Goal: Task Accomplishment & Management: Manage account settings

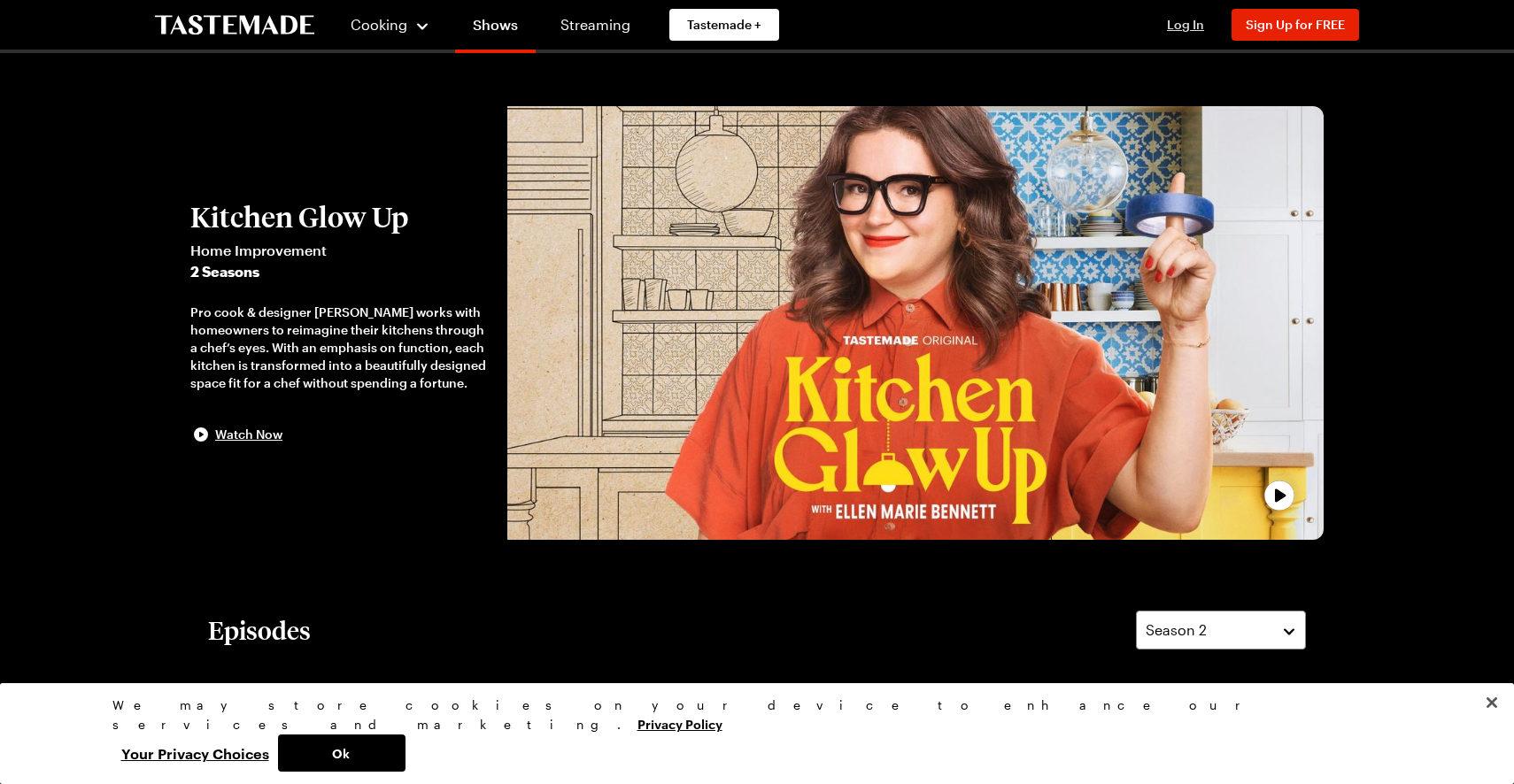
click at [1177, 24] on span "Log In" at bounding box center [1185, 24] width 37 height 15
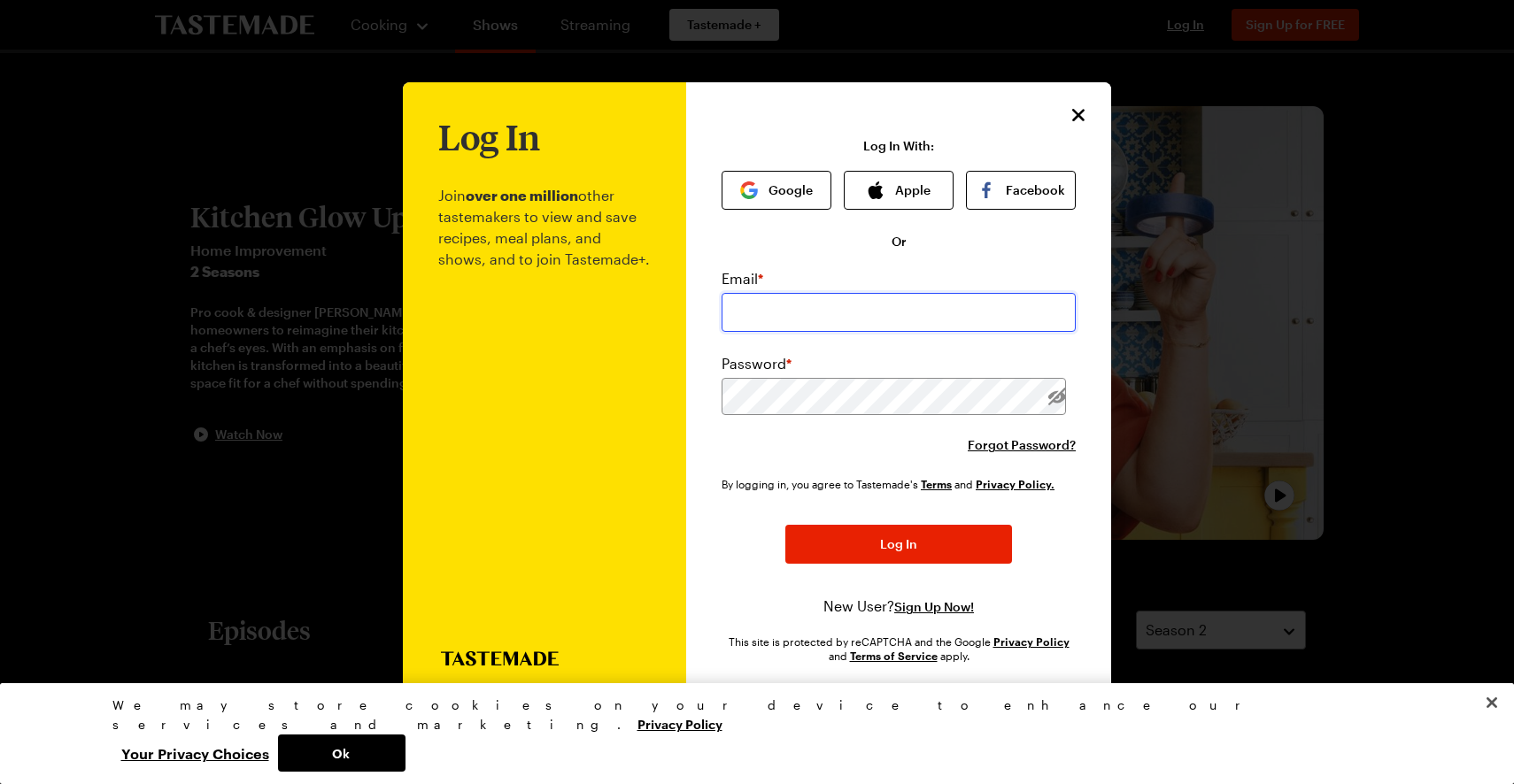
click at [777, 310] on input "email" at bounding box center [899, 312] width 354 height 39
type input "[PERSON_NAME][EMAIL_ADDRESS][DOMAIN_NAME]"
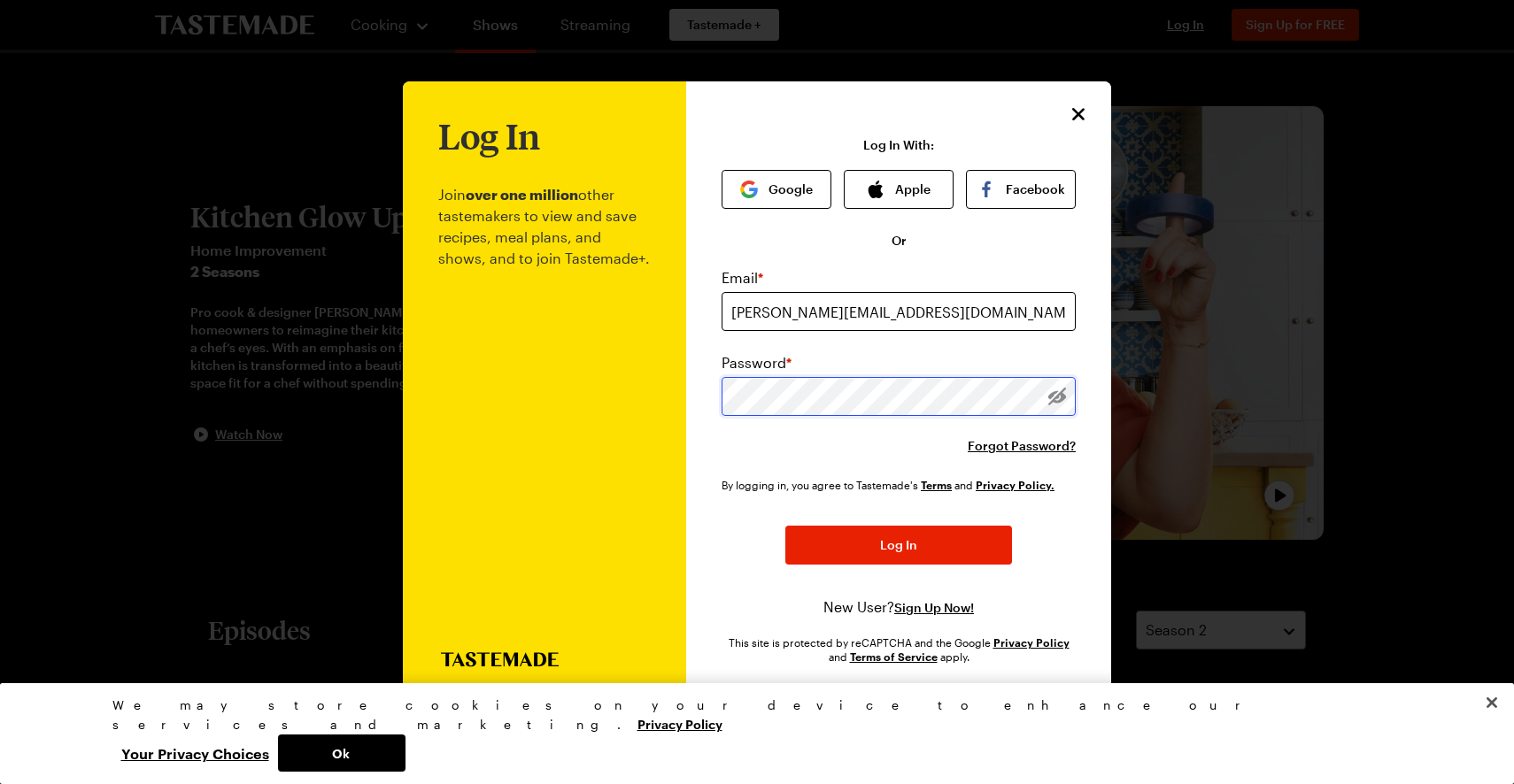
click at [785, 526] on button "Log In" at bounding box center [899, 545] width 227 height 39
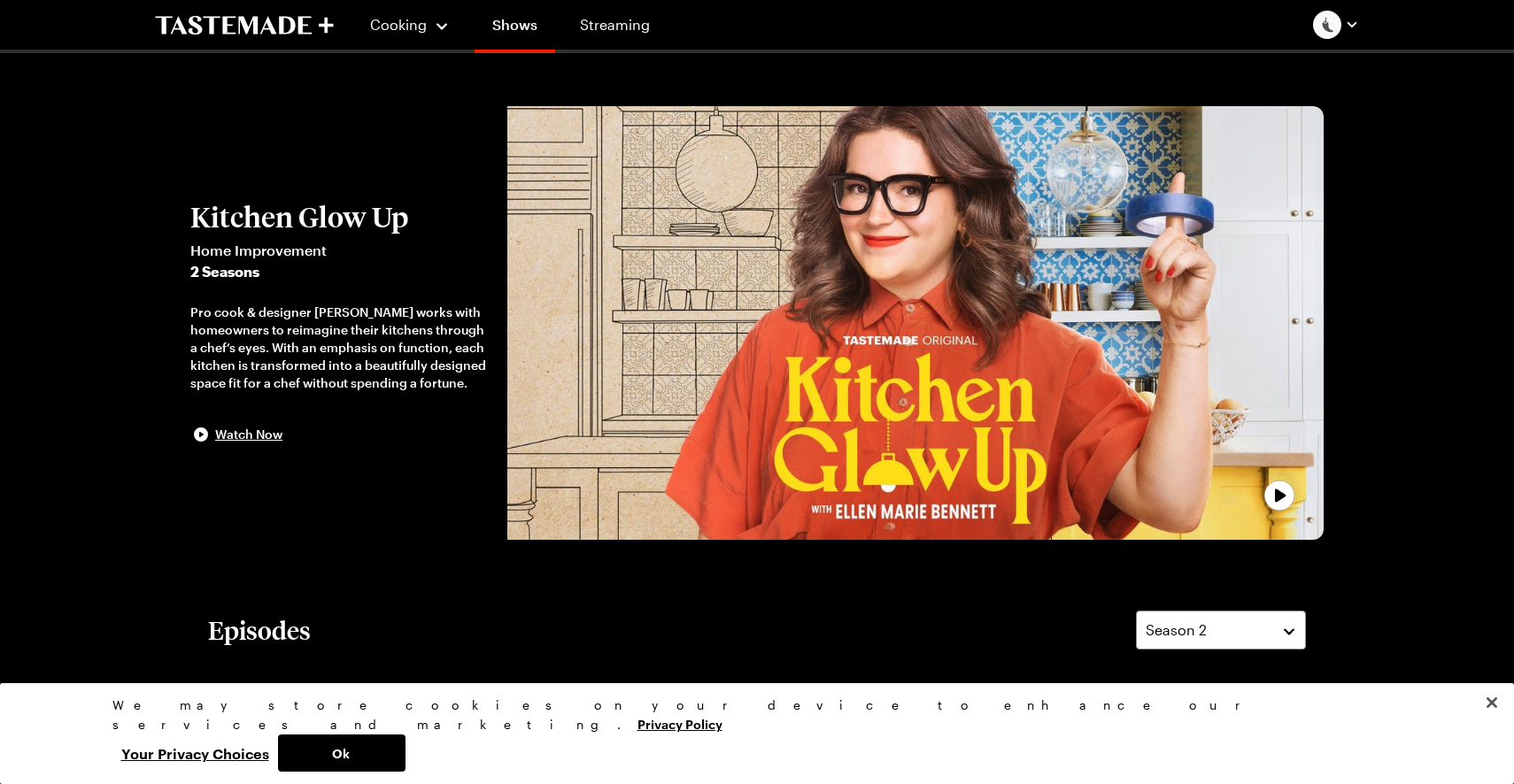
click at [1335, 30] on div at bounding box center [1336, 25] width 46 height 29
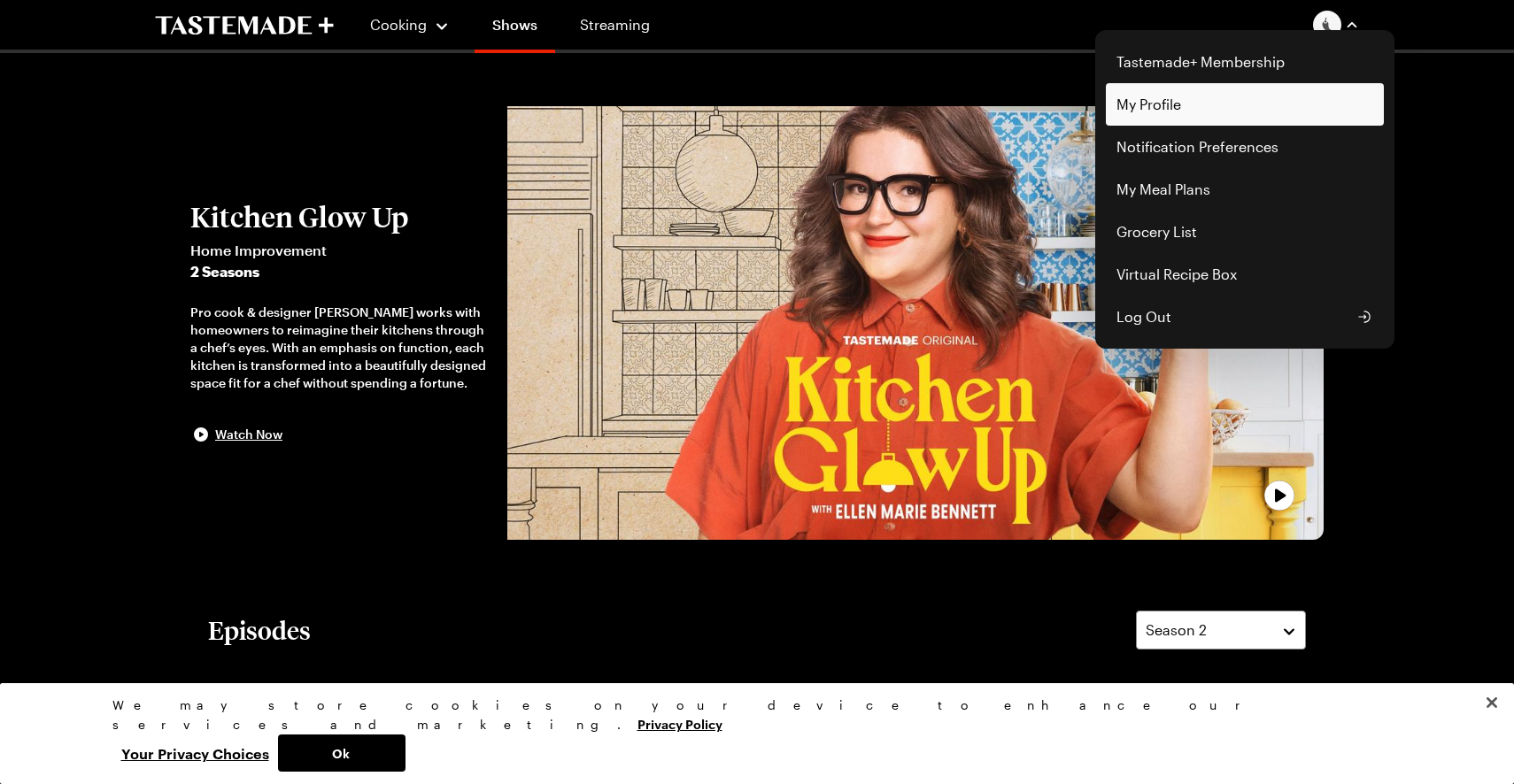
click at [1203, 89] on link "My Profile" at bounding box center [1246, 104] width 278 height 43
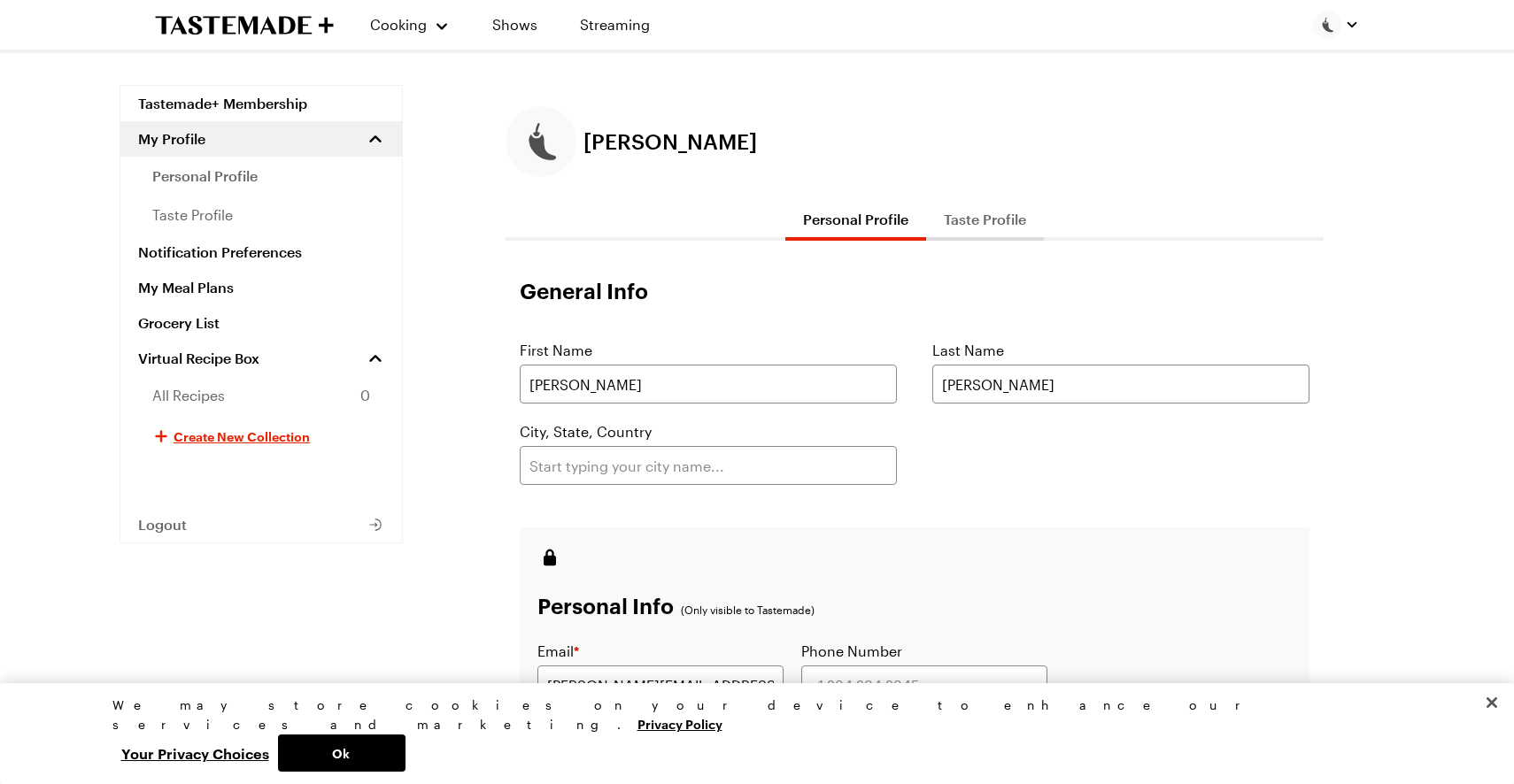
click at [1326, 36] on div at bounding box center [1336, 25] width 46 height 29
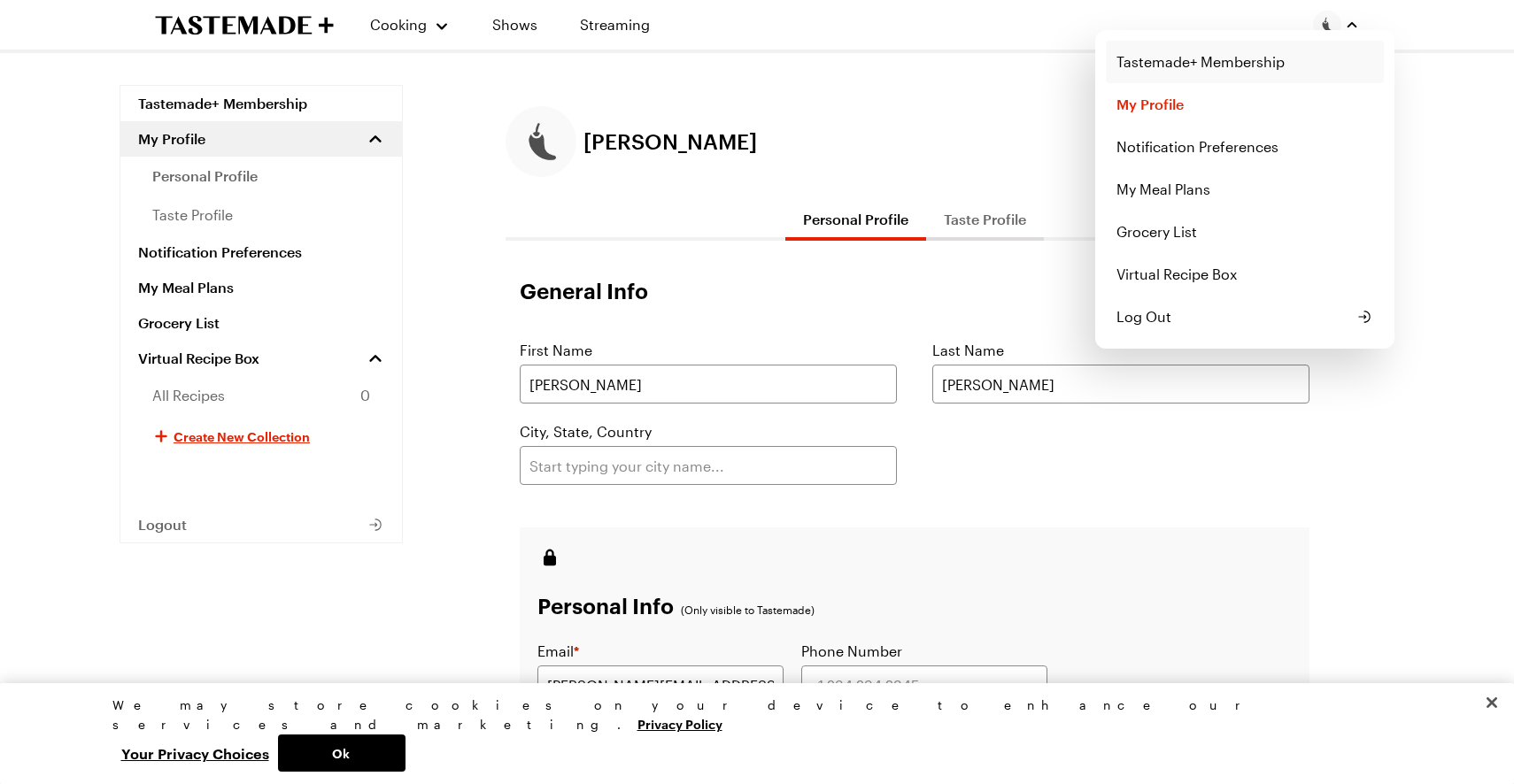
click at [1290, 67] on link "Tastemade+ Membership" at bounding box center [1246, 62] width 278 height 43
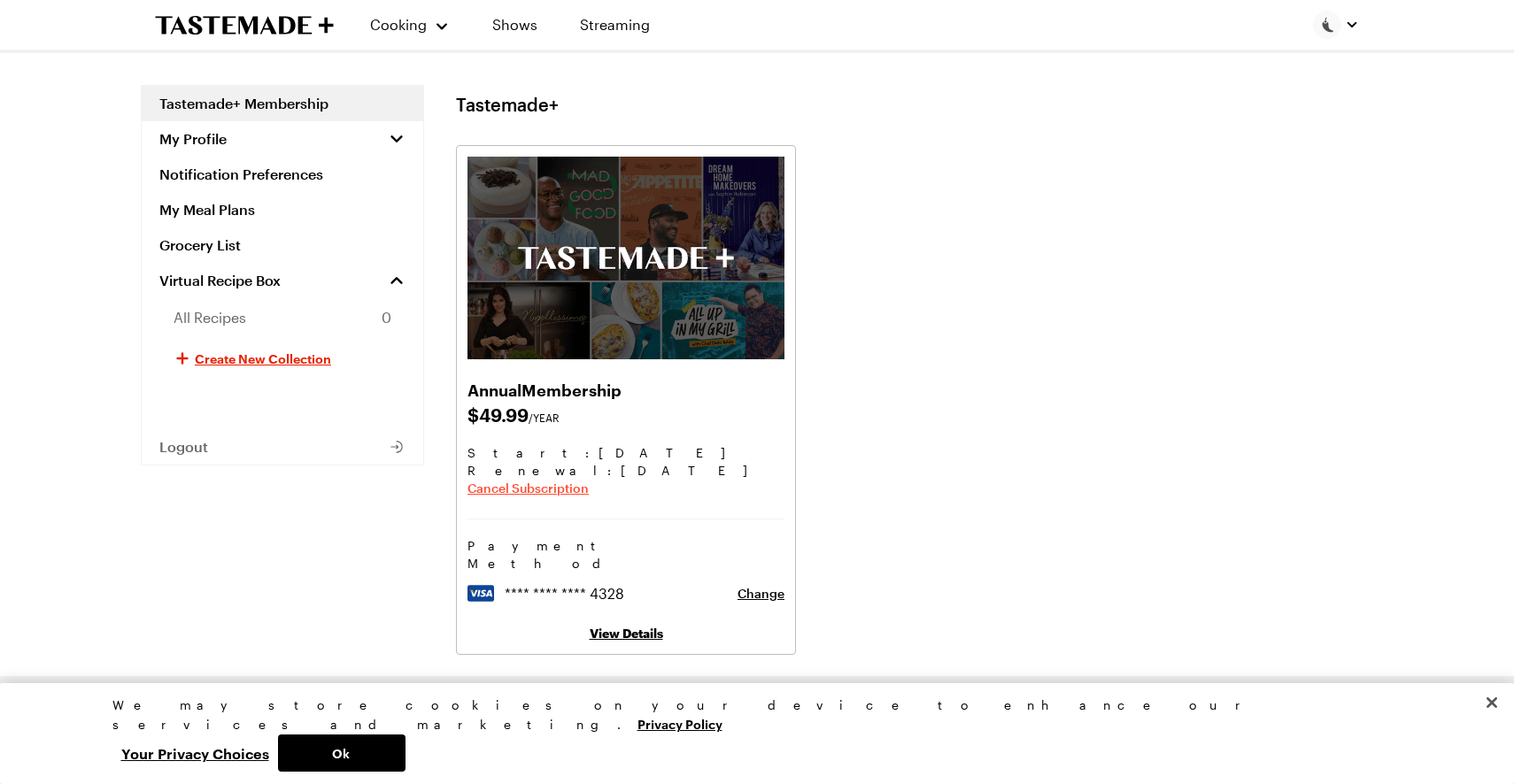
click at [572, 490] on span "Cancel Subscription" at bounding box center [528, 489] width 121 height 18
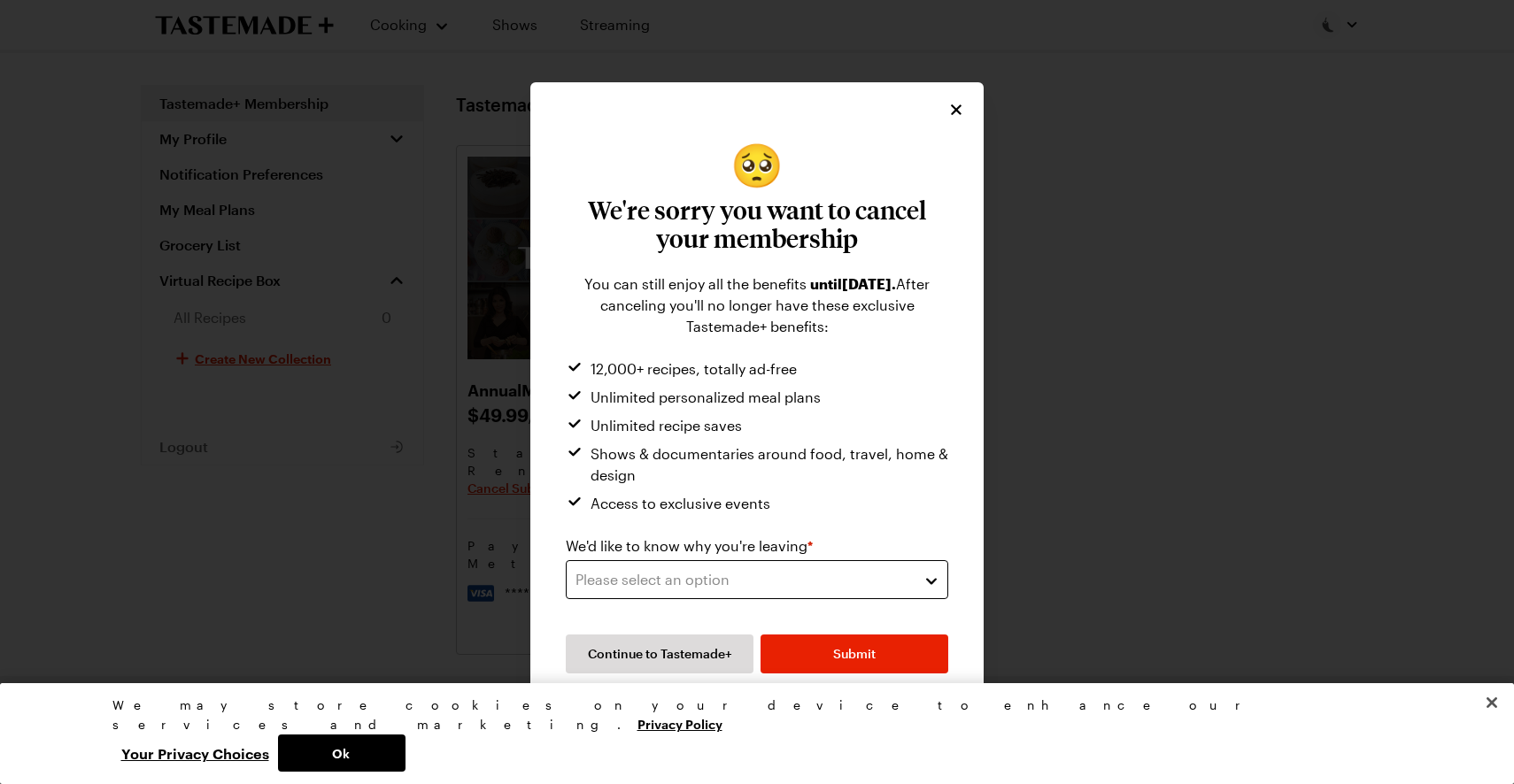
click at [706, 592] on button "Please select an option" at bounding box center [757, 579] width 383 height 39
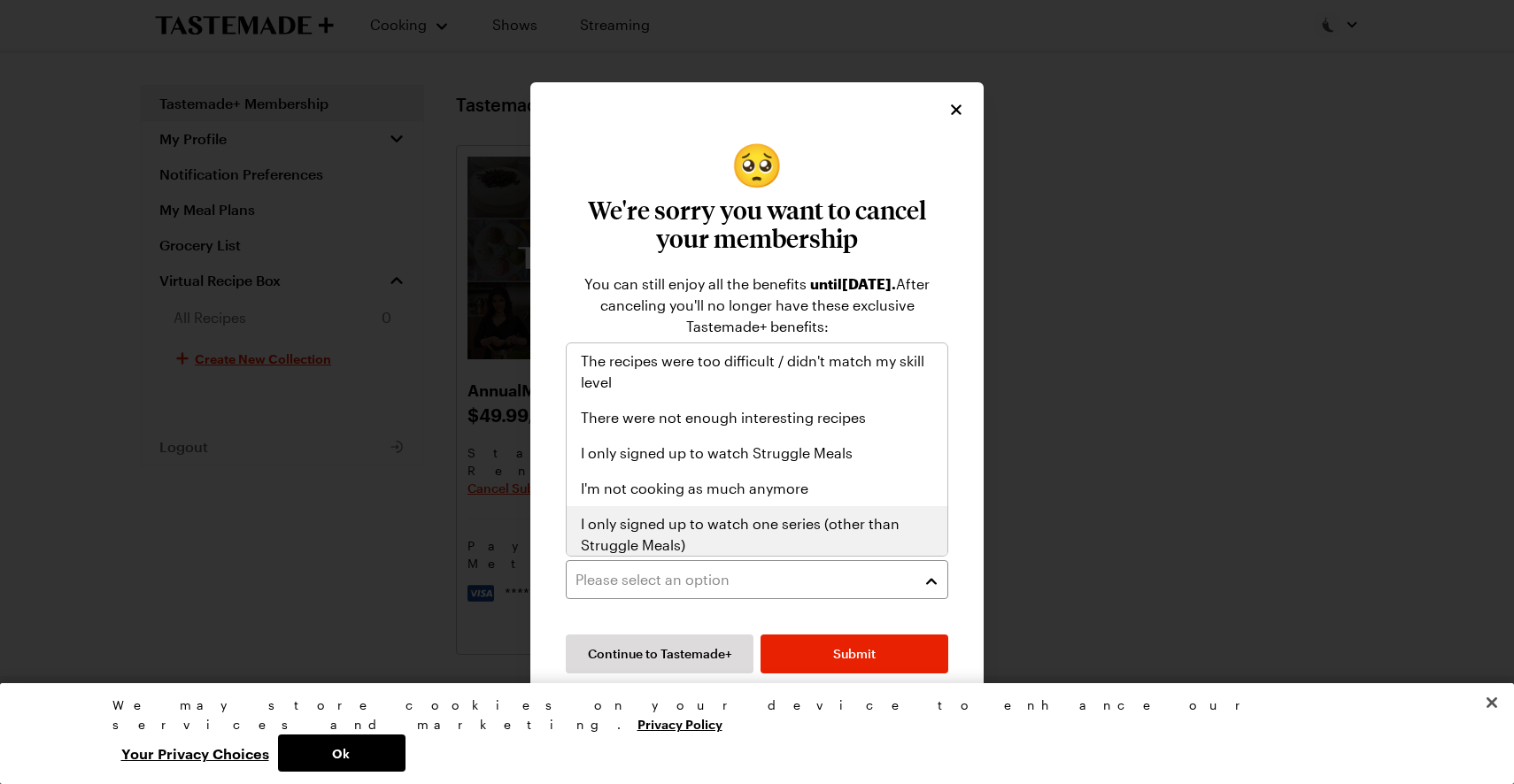
click at [684, 539] on span "I only signed up to watch one series (other than Struggle Meals)" at bounding box center [757, 535] width 353 height 43
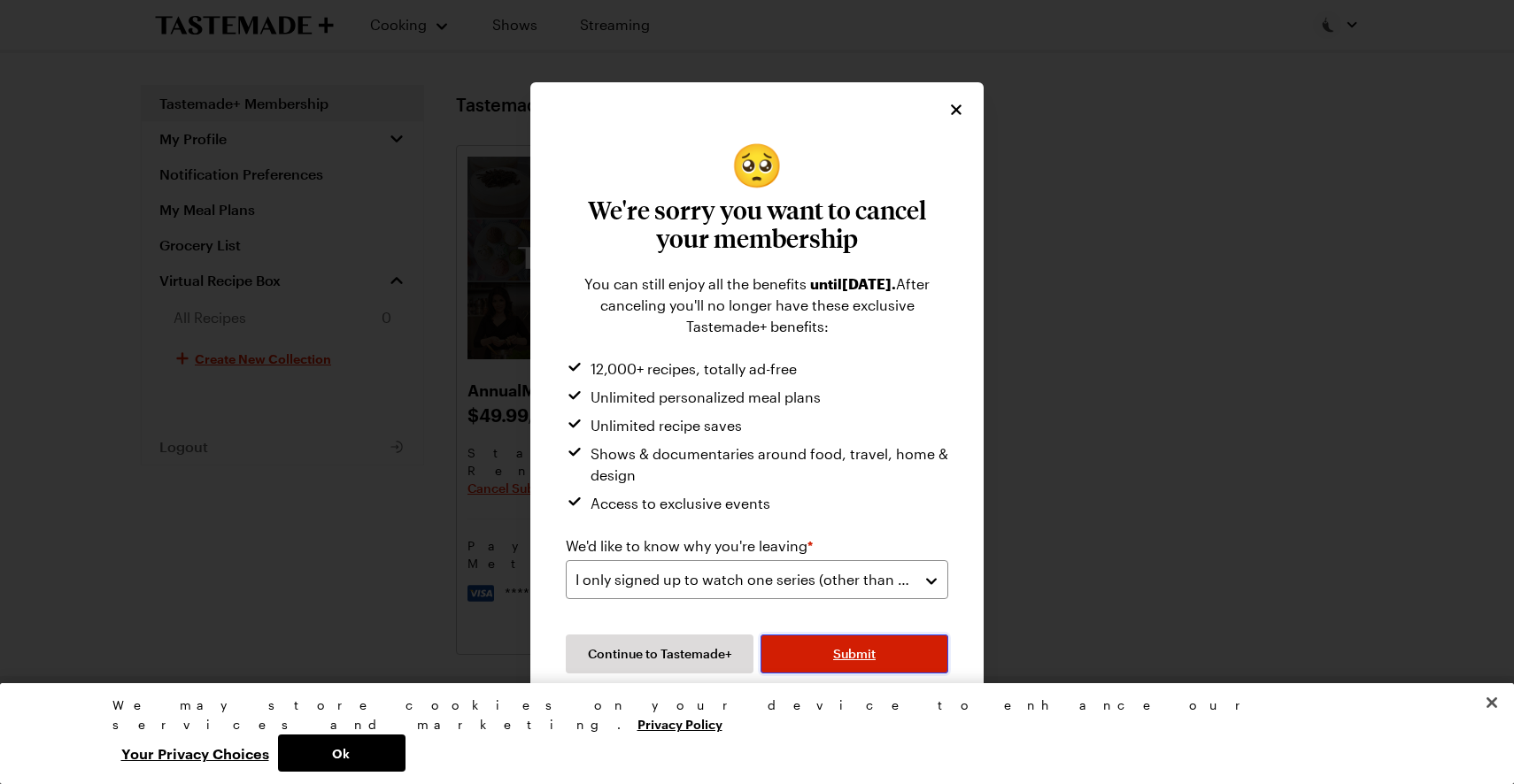
click at [796, 653] on button "Submit" at bounding box center [854, 654] width 188 height 39
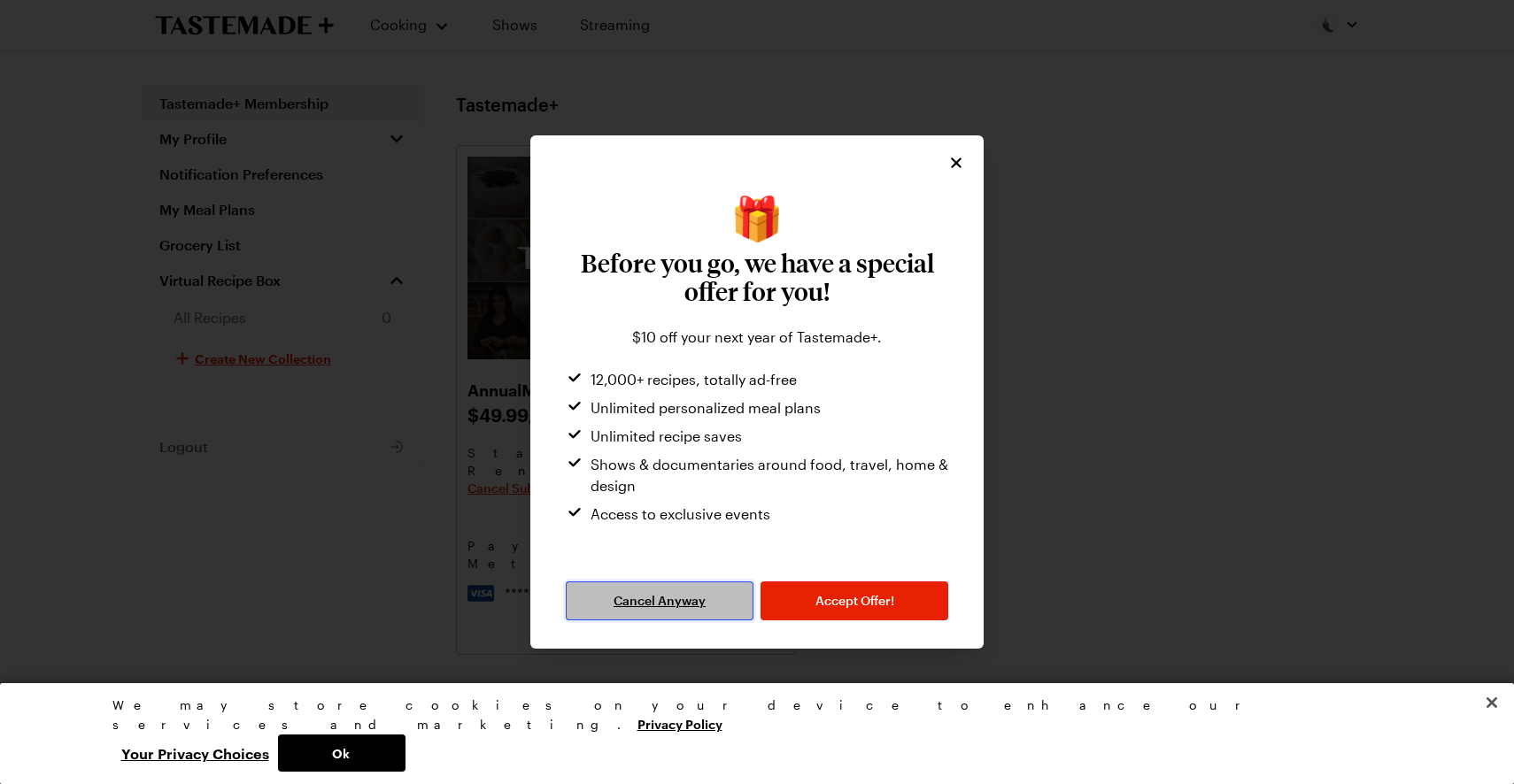
click at [686, 597] on span "Cancel Anyway" at bounding box center [659, 601] width 92 height 18
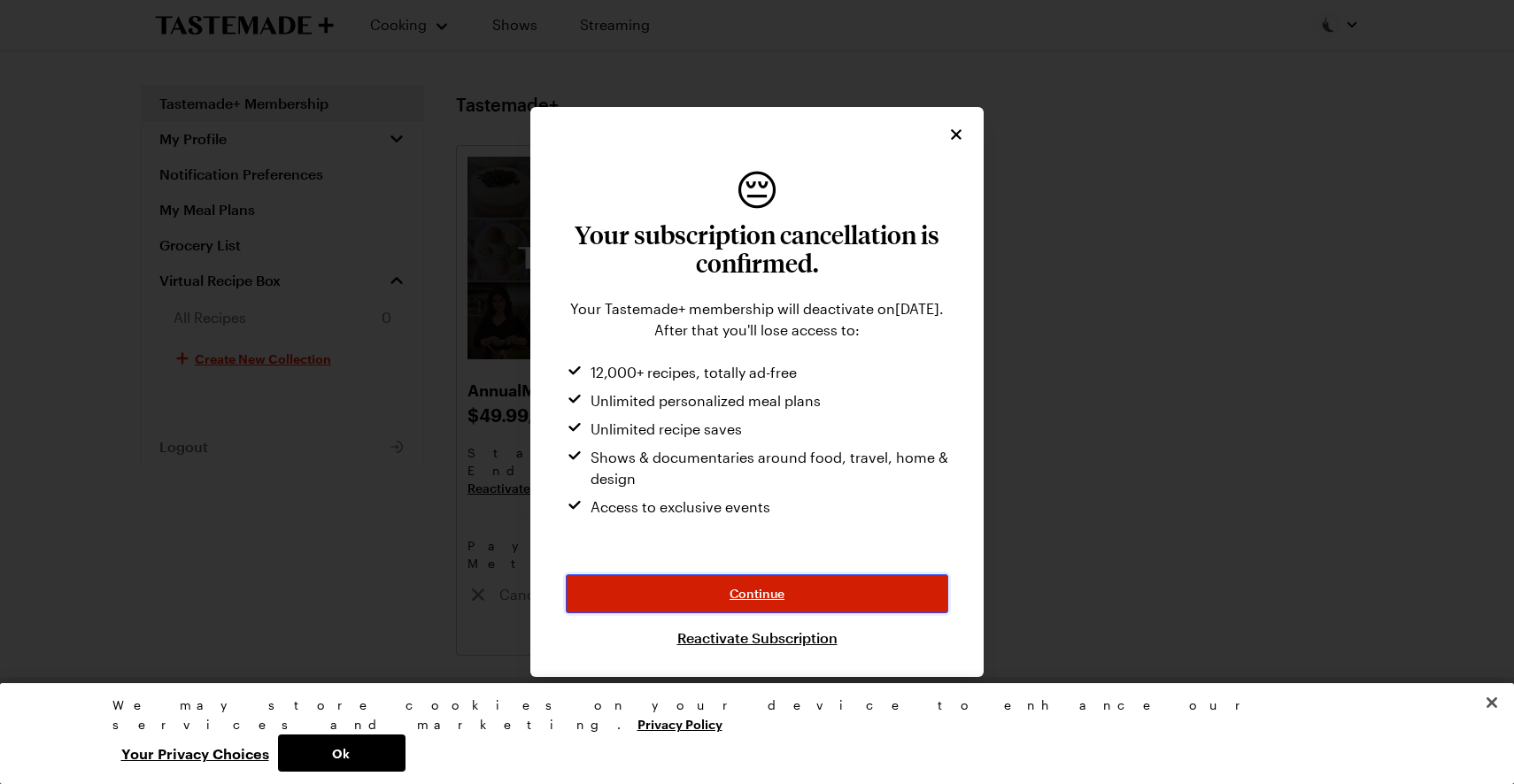
click at [807, 593] on button "Continue" at bounding box center [757, 593] width 383 height 39
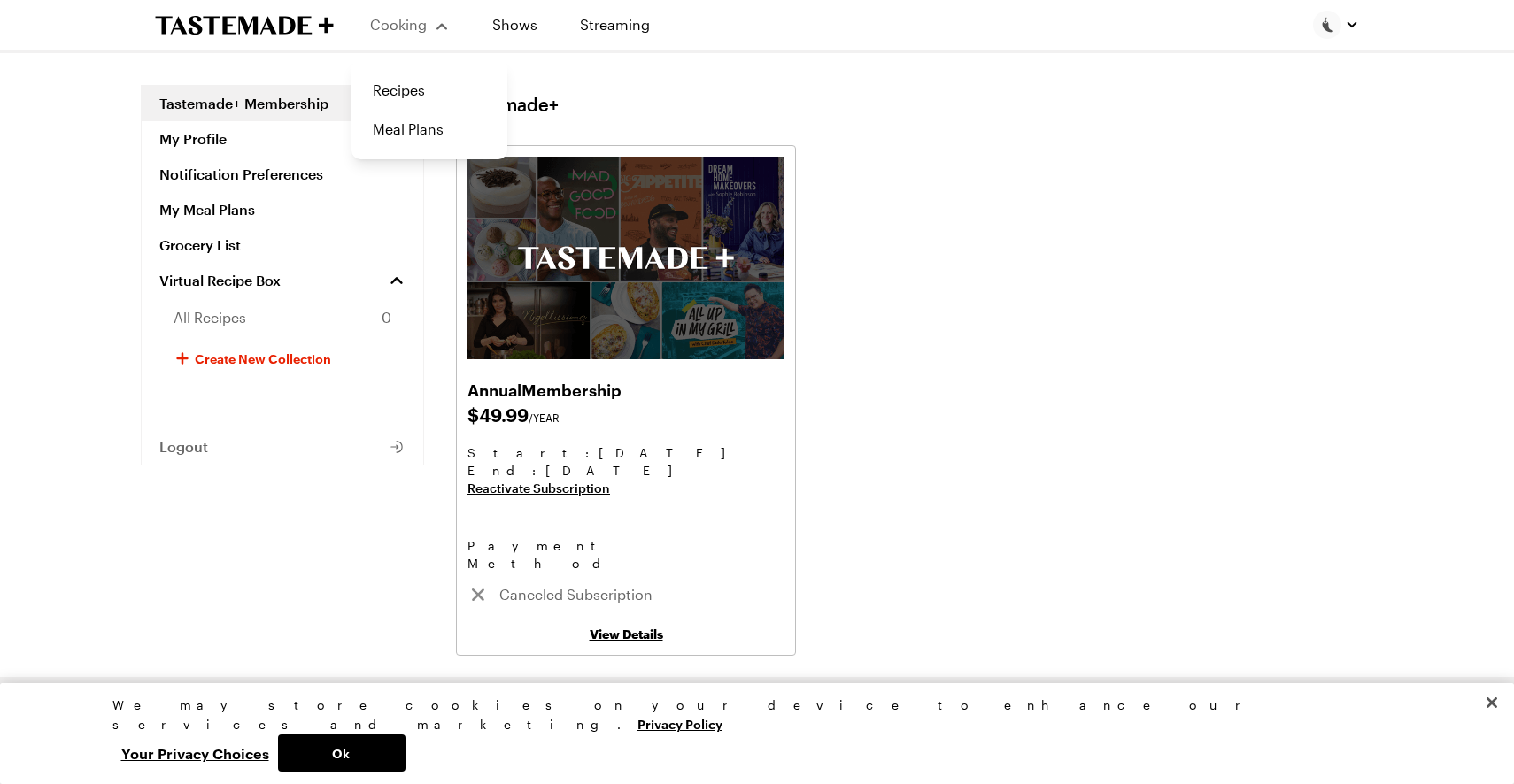
click at [409, 33] on div "Cooking" at bounding box center [410, 24] width 81 height 21
click at [397, 85] on link "Recipes" at bounding box center [428, 89] width 134 height 39
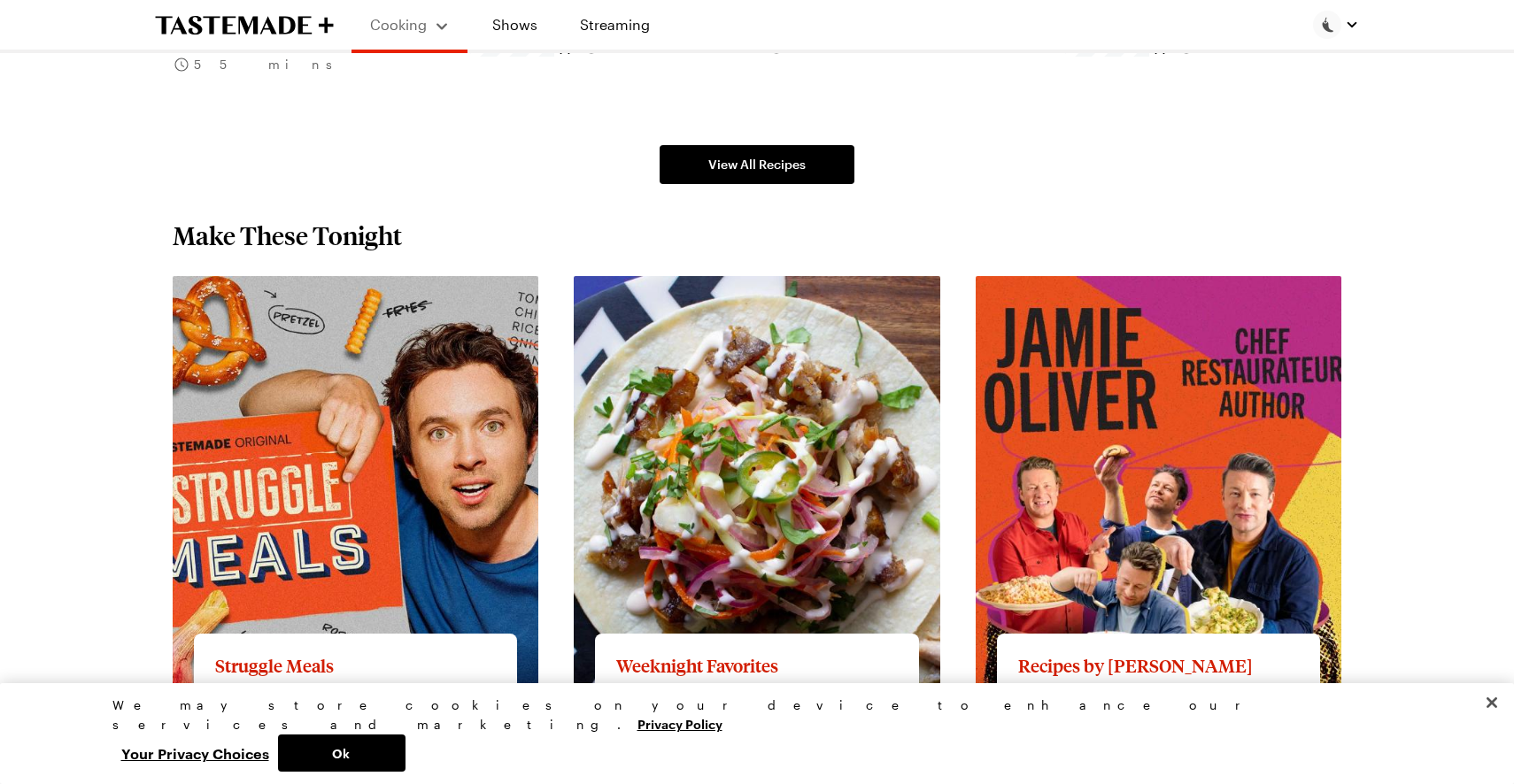
scroll to position [1441, 0]
